Goal: Navigation & Orientation: Find specific page/section

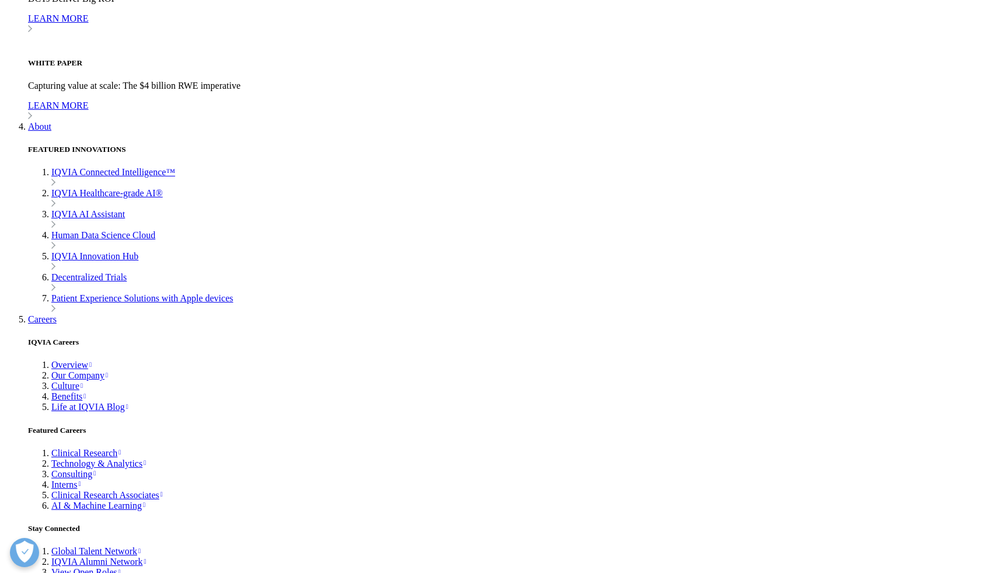
scroll to position [4191, 0]
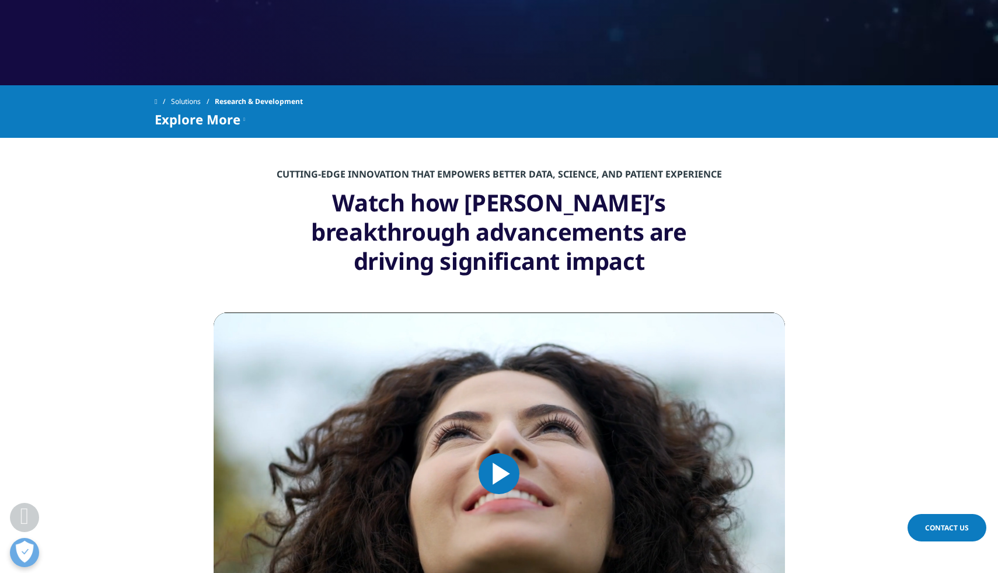
scroll to position [535, 0]
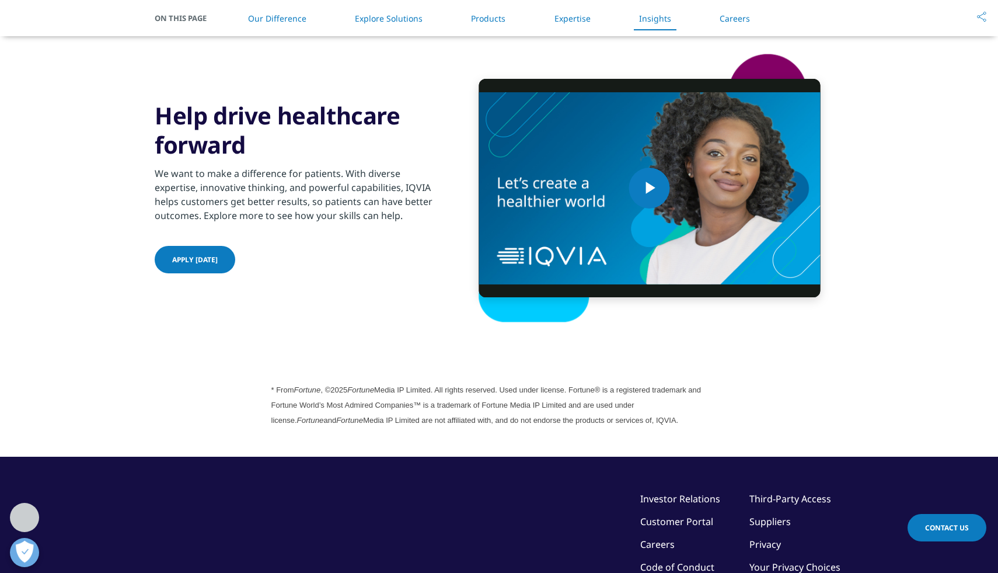
scroll to position [3134, 0]
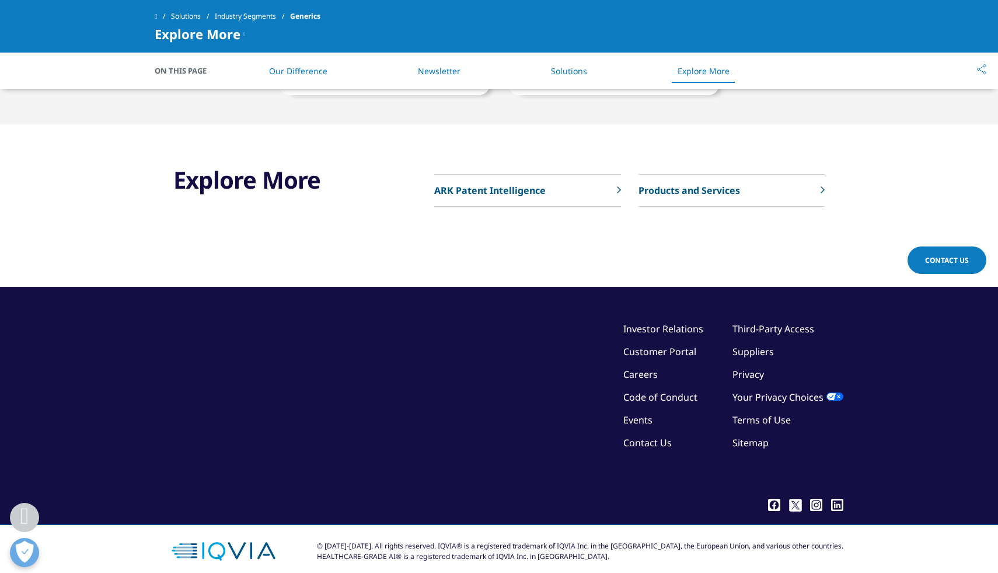
scroll to position [1237, 0]
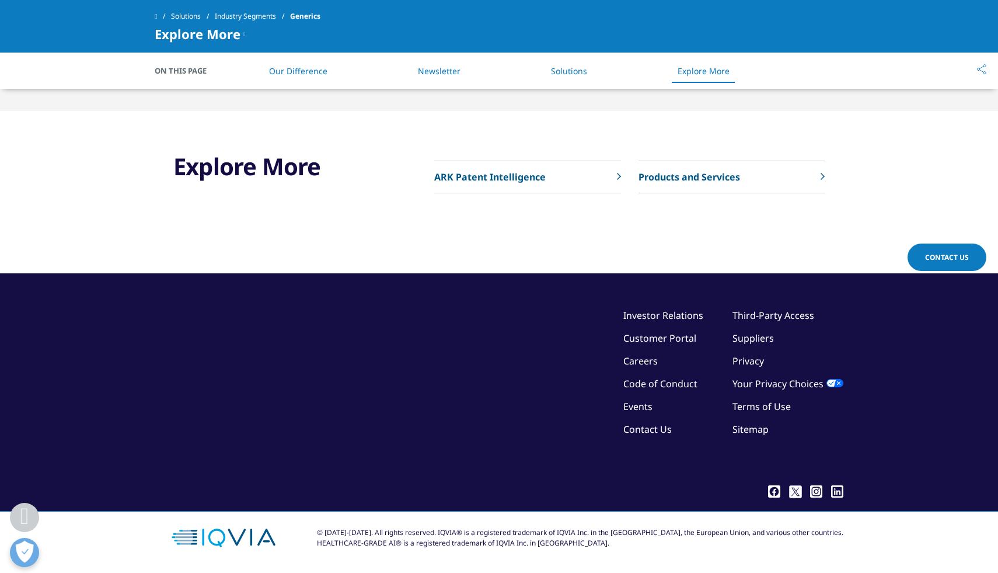
drag, startPoint x: 458, startPoint y: 533, endPoint x: 645, endPoint y: 541, distance: 186.4
click at [645, 541] on div "© 2018-2025. All rights reserved. IQVIA® is a registered trademark of IQVIA Inc…" at bounding box center [580, 537] width 527 height 21
copy div "IQVIA® is a registered trademark of IQVIA Inc. in the United States, the Europe…"
